Goal: Information Seeking & Learning: Find specific fact

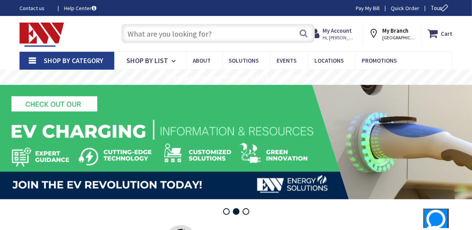
click at [205, 33] on input "text" at bounding box center [217, 33] width 193 height 19
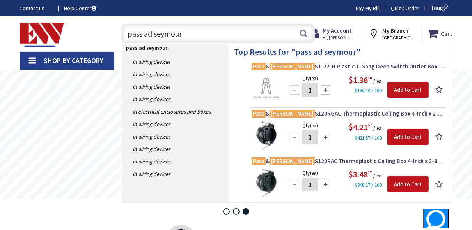
type input "pass and [PERSON_NAME]"
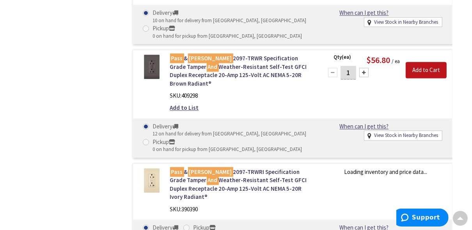
scroll to position [114, 0]
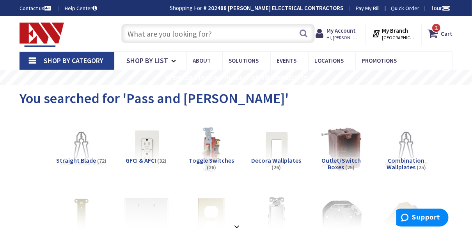
scroll to position [0, 0]
click at [200, 41] on input "text" at bounding box center [217, 33] width 193 height 19
click at [193, 34] on input "text" at bounding box center [217, 33] width 193 height 19
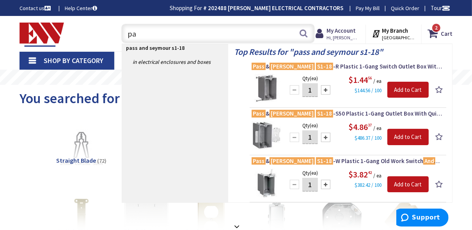
type input "p"
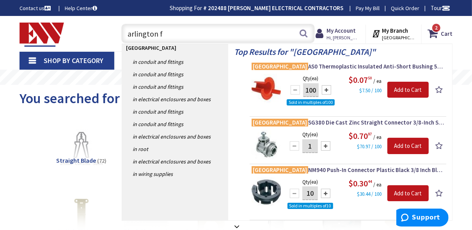
type input "arlington fs"
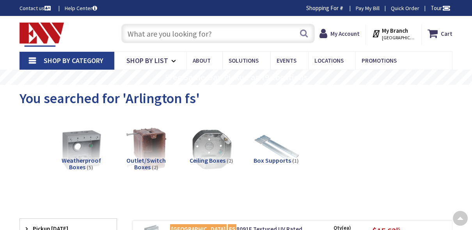
scroll to position [196, 0]
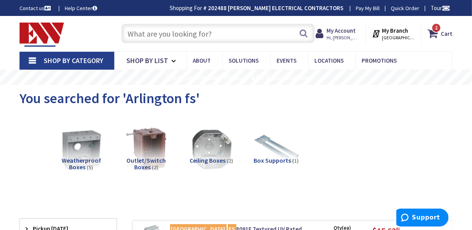
click at [168, 37] on input "text" at bounding box center [217, 33] width 193 height 19
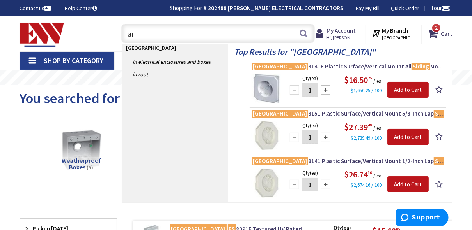
type input "a"
